Goal: Use online tool/utility

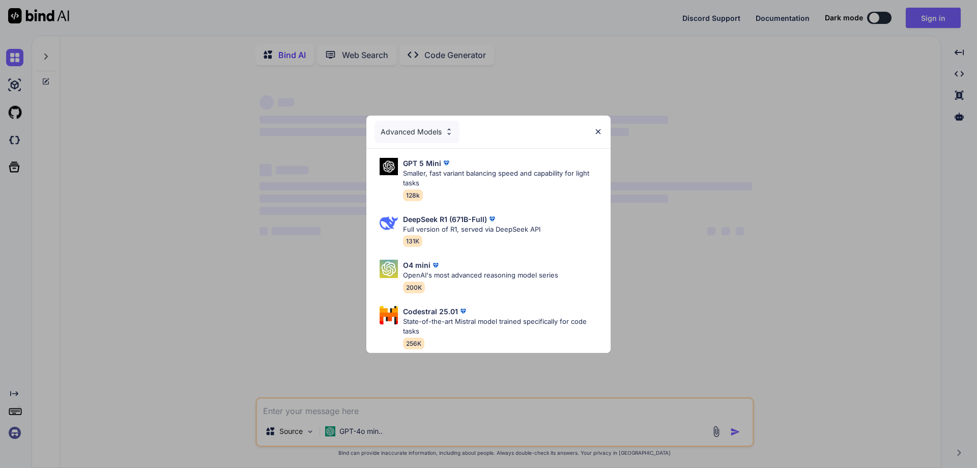
click at [601, 127] on img at bounding box center [598, 131] width 9 height 9
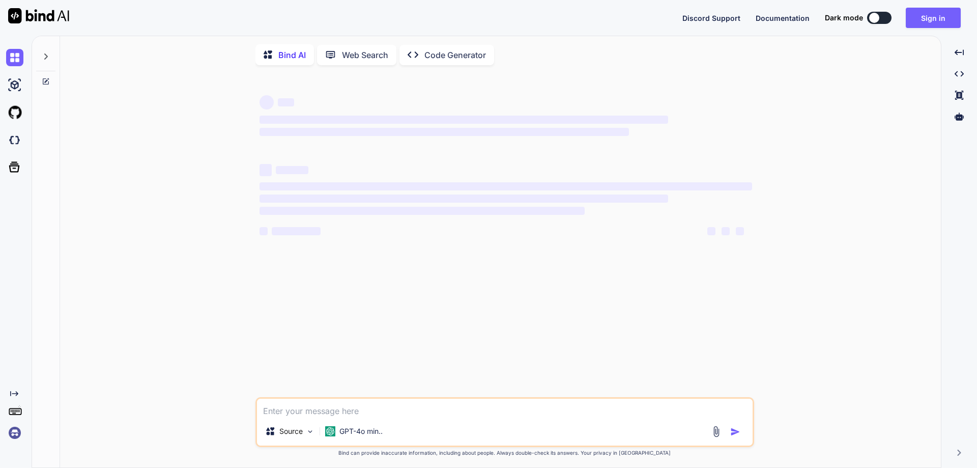
click at [332, 409] on textarea at bounding box center [505, 407] width 496 height 18
paste textarea "protected void Button1_Click(object sender, EventArgs e) { try { string templat…"
type textarea "protected void Button1_Click(object sender, EventArgs e) { try { string templat…"
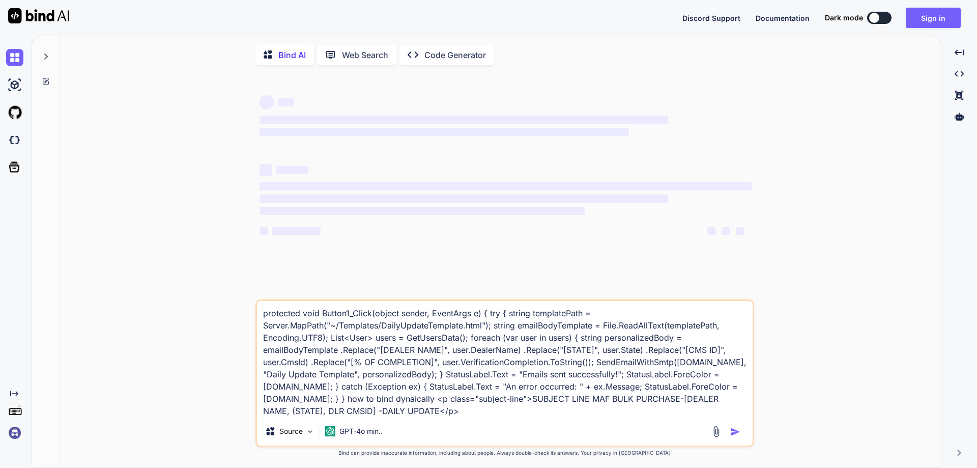
type textarea "x"
type textarea "protected void Button1_Click(object sender, EventArgs e) { try { string templat…"
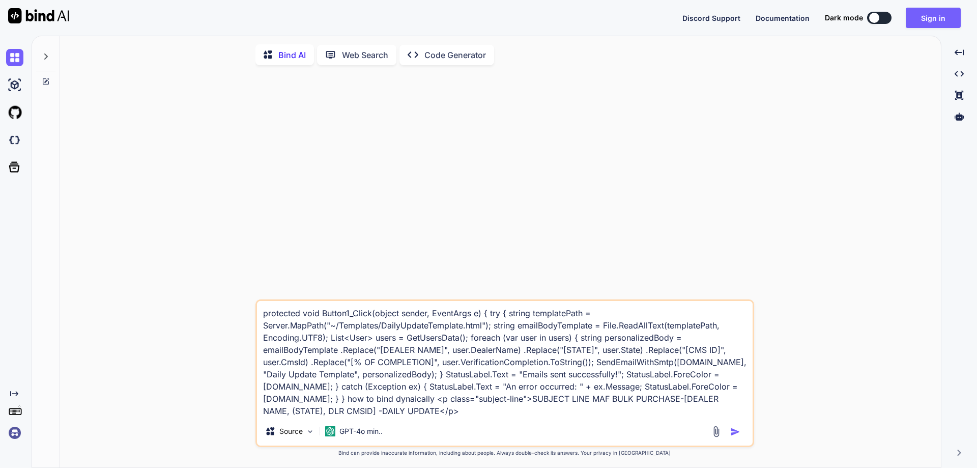
click at [729, 435] on div at bounding box center [727, 431] width 34 height 12
click at [734, 435] on img "button" at bounding box center [735, 431] width 10 height 10
type textarea "x"
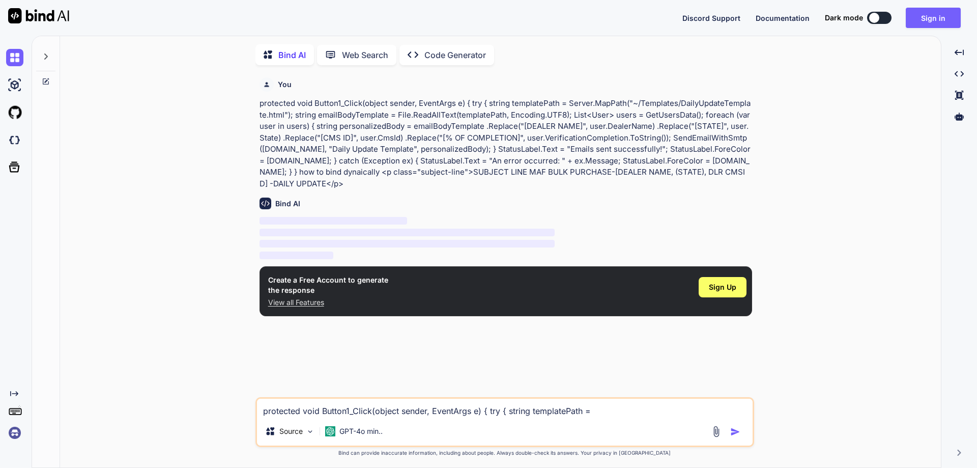
scroll to position [4, 0]
